Goal: Task Accomplishment & Management: Manage account settings

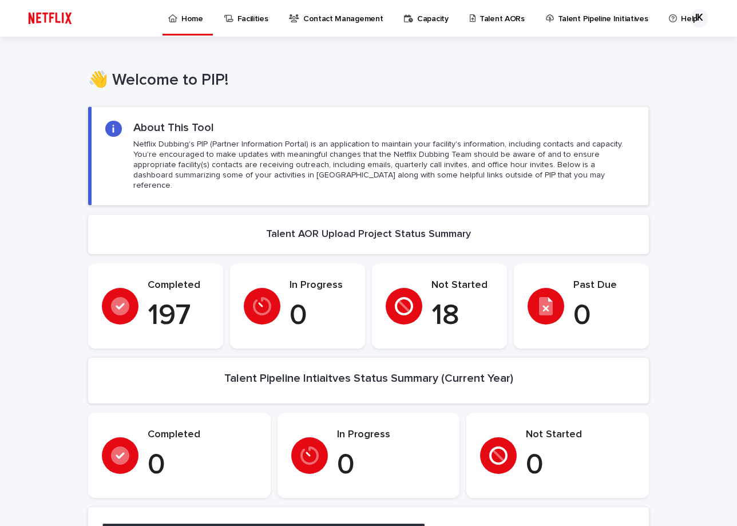
click at [319, 19] on p "Contact Management" at bounding box center [342, 12] width 79 height 24
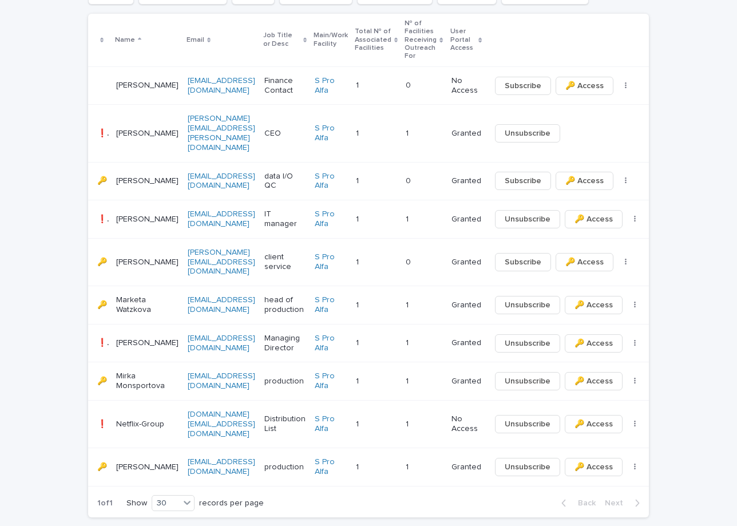
scroll to position [336, 0]
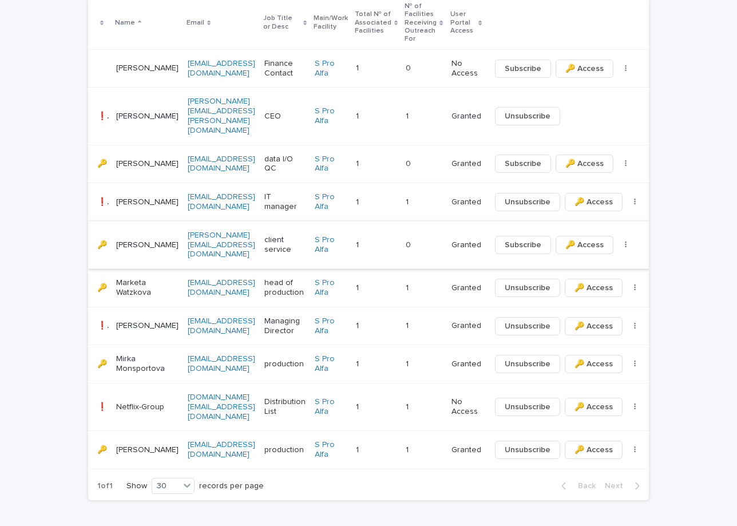
click at [624, 241] on icon "button" at bounding box center [625, 244] width 2 height 7
click at [451, 240] on p "Granted" at bounding box center [466, 245] width 30 height 10
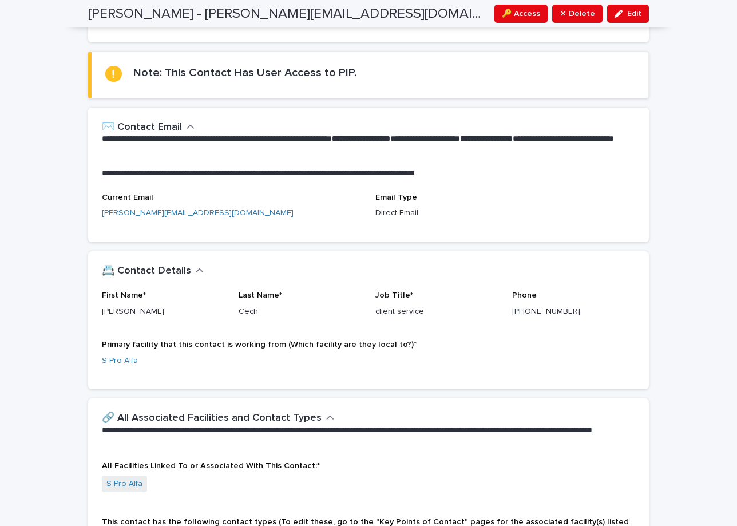
scroll to position [48, 0]
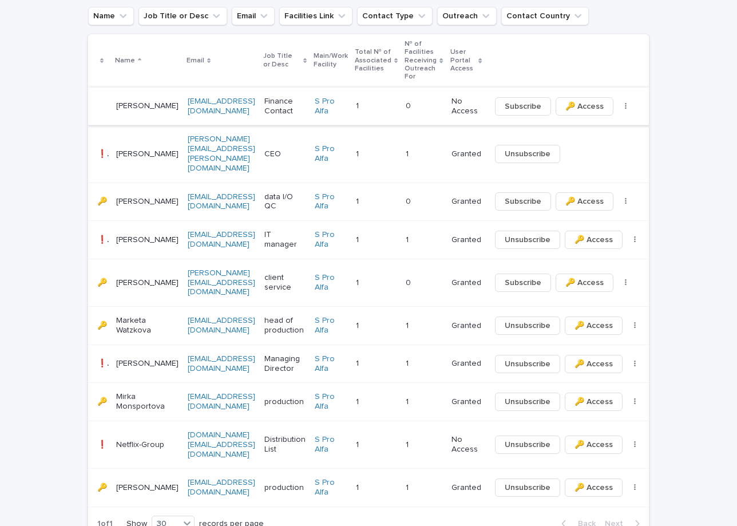
scroll to position [336, 0]
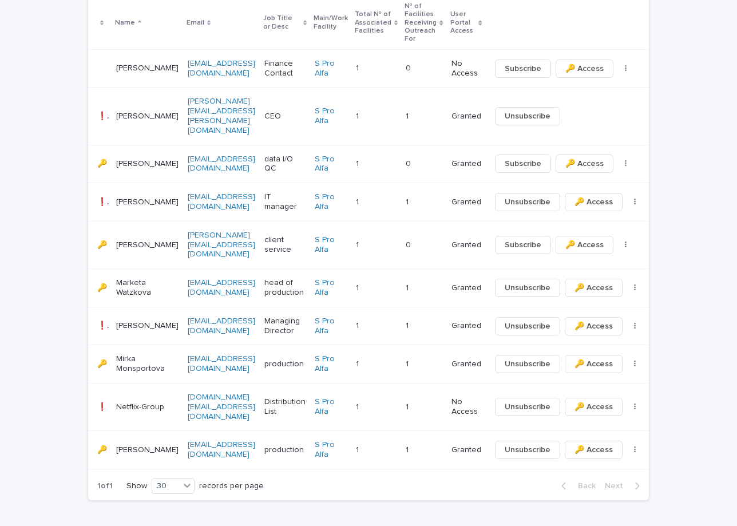
click at [405, 445] on p at bounding box center [423, 450] width 36 height 10
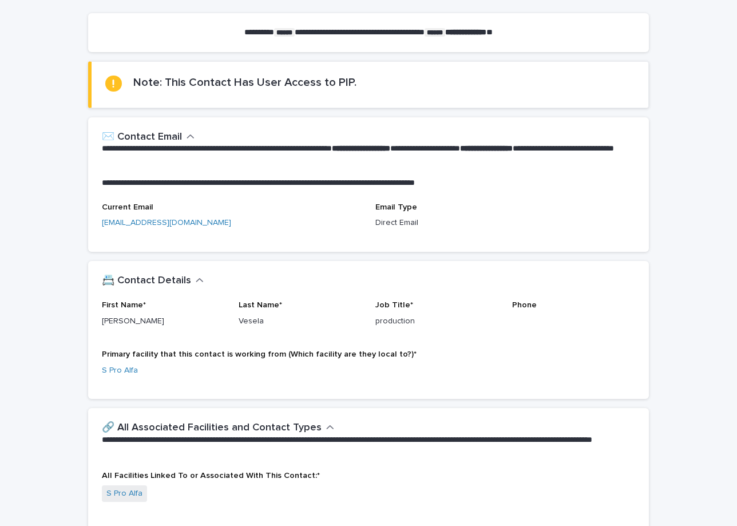
scroll to position [144, 0]
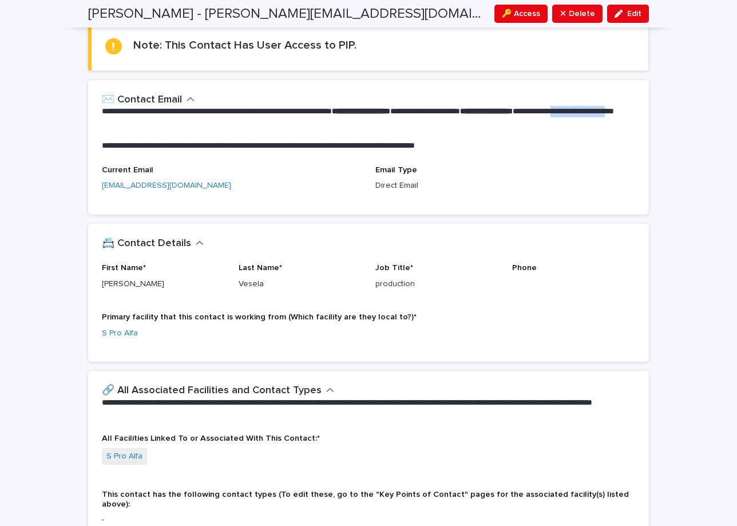
drag, startPoint x: 142, startPoint y: 120, endPoint x: 213, endPoint y: 121, distance: 70.9
click at [213, 121] on p "**********" at bounding box center [366, 117] width 528 height 23
drag, startPoint x: 143, startPoint y: 145, endPoint x: 437, endPoint y: 144, distance: 293.9
click at [435, 144] on p "**********" at bounding box center [366, 145] width 528 height 11
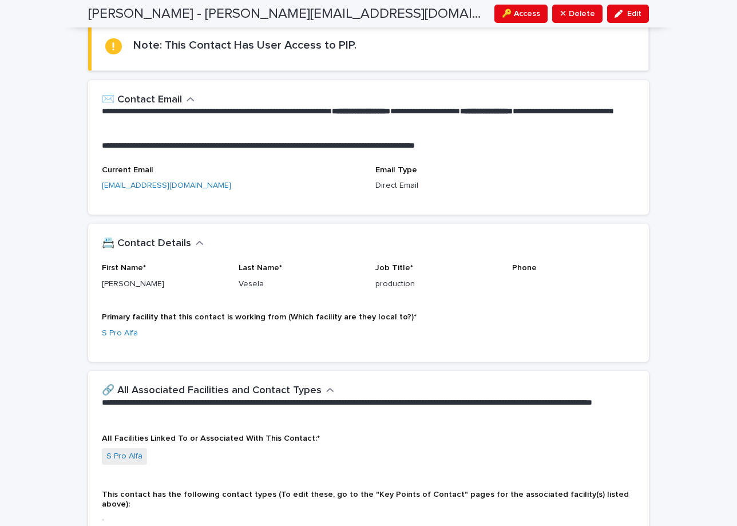
click at [437, 144] on p "**********" at bounding box center [366, 145] width 528 height 11
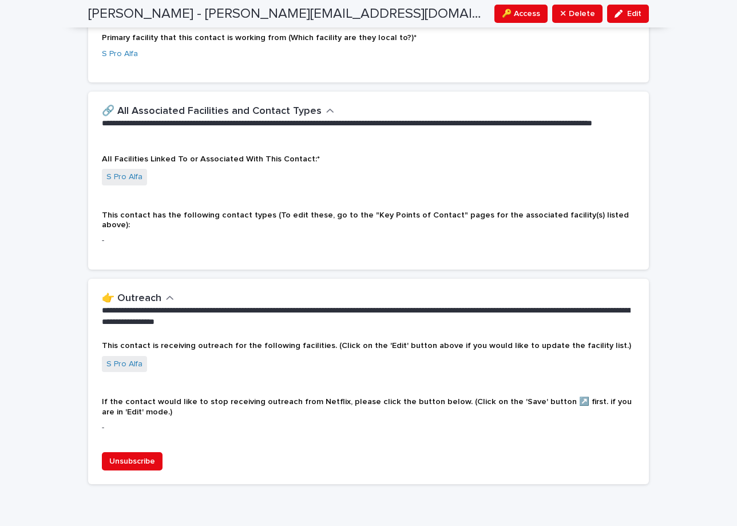
scroll to position [432, 0]
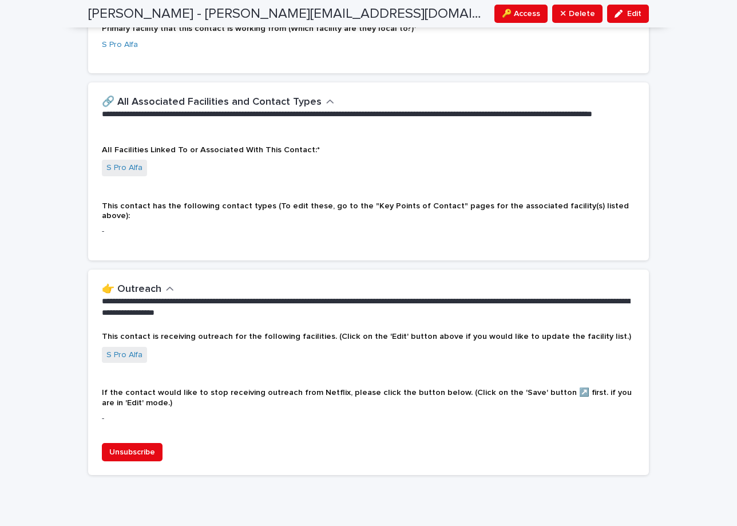
click at [105, 225] on p "-" at bounding box center [368, 231] width 533 height 12
click at [104, 225] on p "-" at bounding box center [368, 231] width 533 height 12
click at [123, 206] on span "This contact has the following contact types (To edit these, go to the "Key Poi…" at bounding box center [365, 211] width 527 height 18
drag, startPoint x: 194, startPoint y: 325, endPoint x: 457, endPoint y: 328, distance: 263.1
click at [457, 332] on span "This contact is receiving outreach for the following facilities. (Click on the …" at bounding box center [366, 336] width 529 height 8
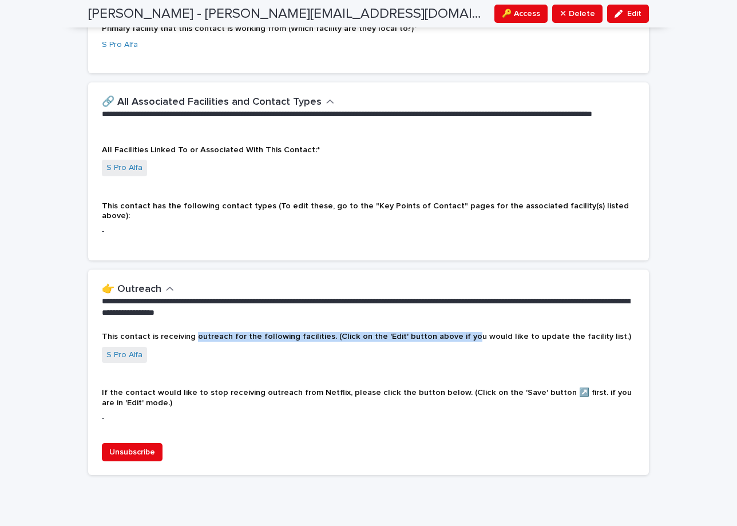
click at [457, 332] on span "This contact is receiving outreach for the following facilities. (Click on the …" at bounding box center [366, 336] width 529 height 8
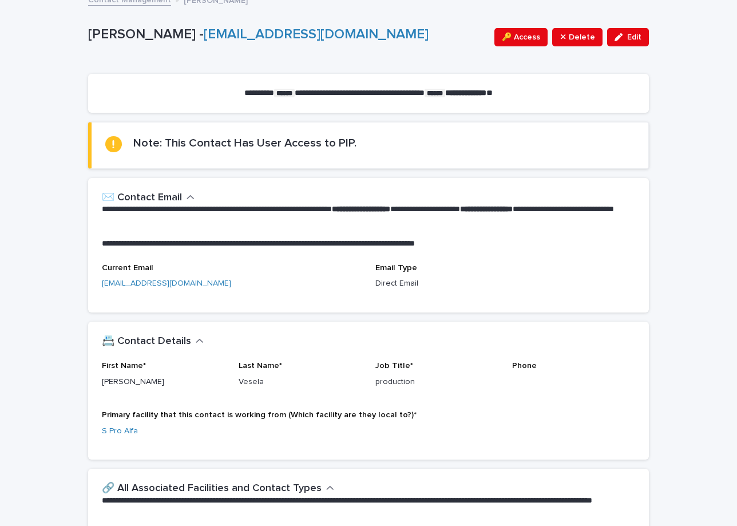
scroll to position [0, 0]
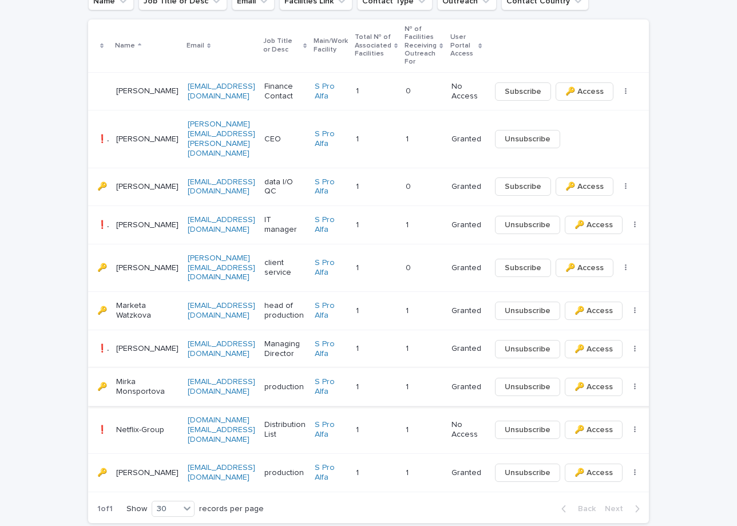
scroll to position [336, 0]
